Goal: Information Seeking & Learning: Find specific fact

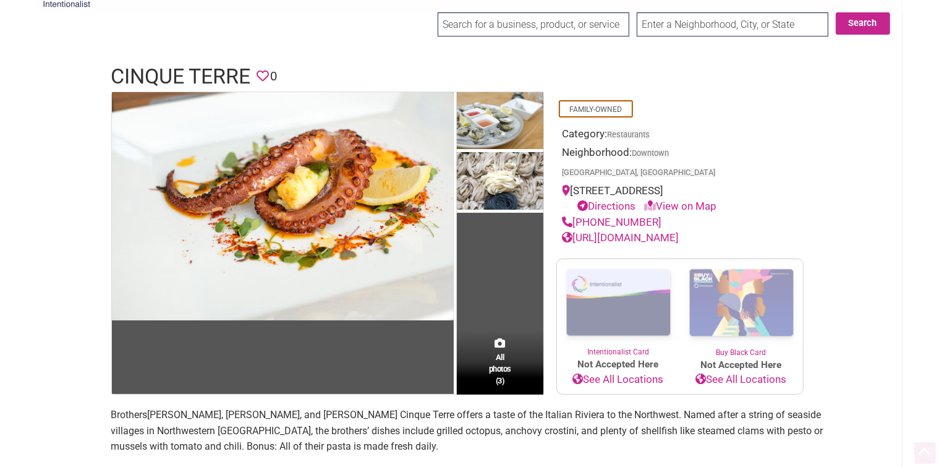
scroll to position [124, 0]
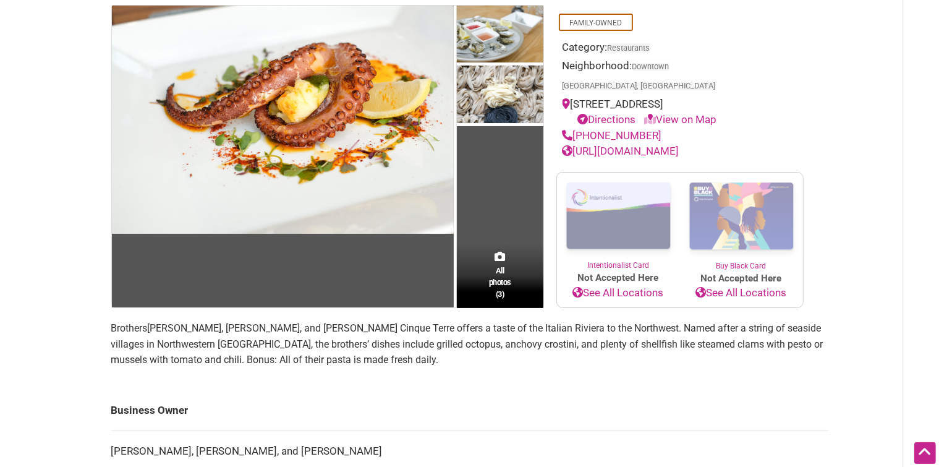
click at [179, 322] on span "[PERSON_NAME], [PERSON_NAME], and [PERSON_NAME] Cinque Terre offers a taste of …" at bounding box center [467, 343] width 712 height 43
click at [156, 322] on span "[PERSON_NAME], [PERSON_NAME], and [PERSON_NAME] Cinque Terre offers a taste of …" at bounding box center [467, 343] width 712 height 43
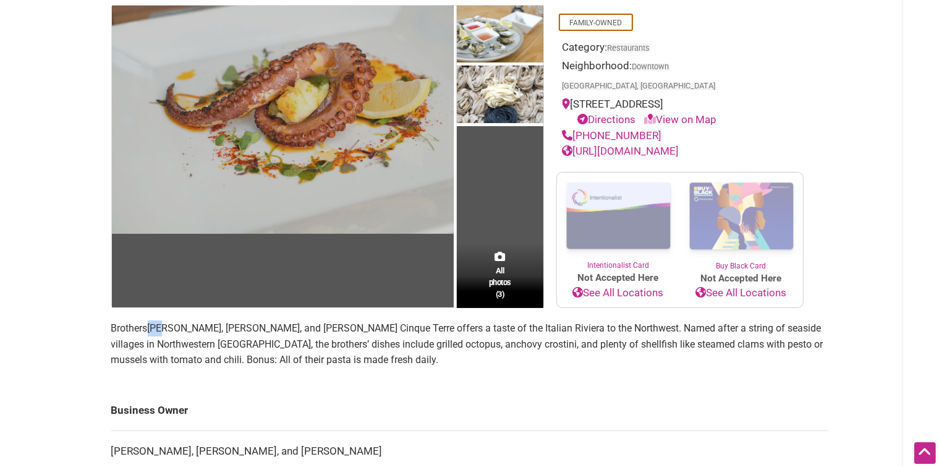
copy span "[PERSON_NAME]"
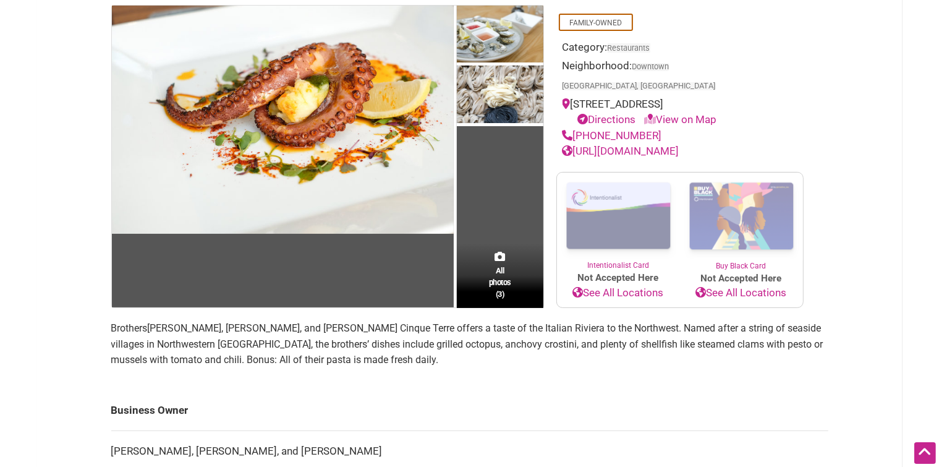
click at [154, 322] on span "[PERSON_NAME], [PERSON_NAME], and [PERSON_NAME] Cinque Terre offers a taste of …" at bounding box center [467, 343] width 712 height 43
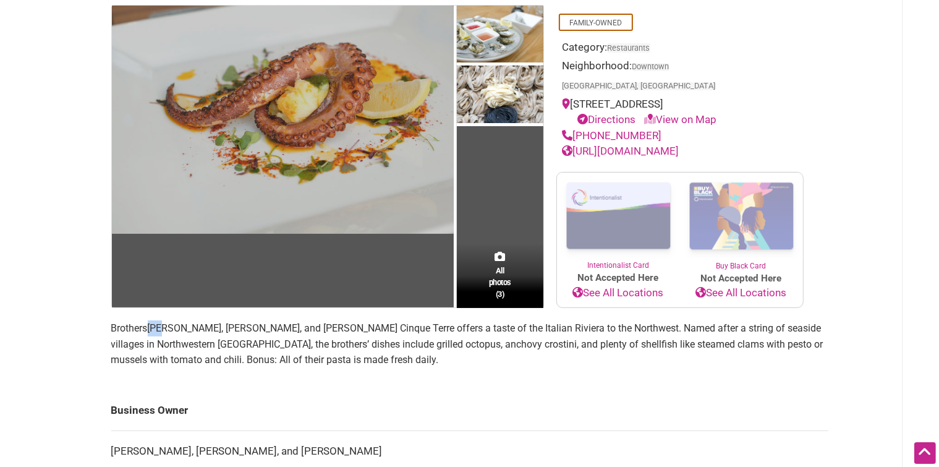
copy span "[PERSON_NAME]"
